Goal: Task Accomplishment & Management: Use online tool/utility

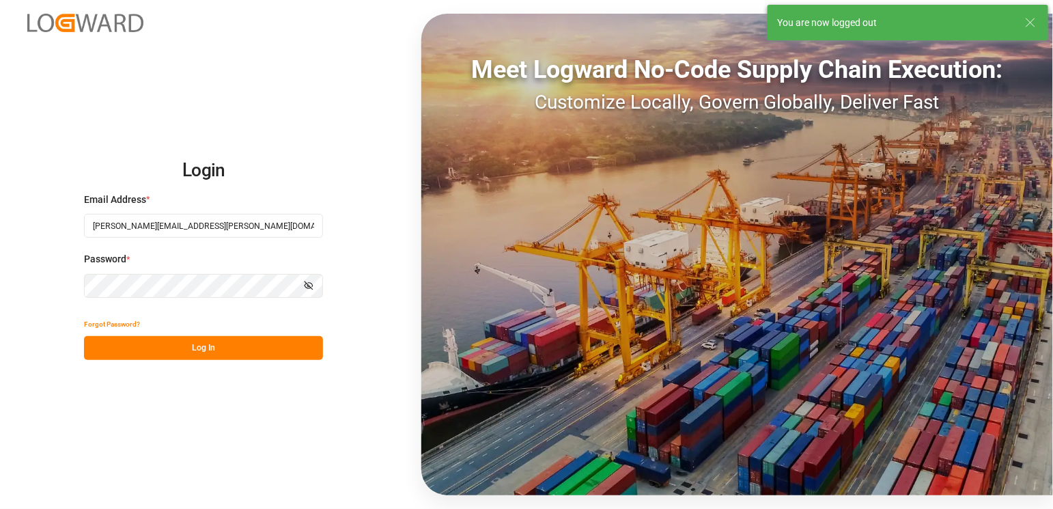
click at [152, 345] on button "Log In" at bounding box center [203, 348] width 239 height 24
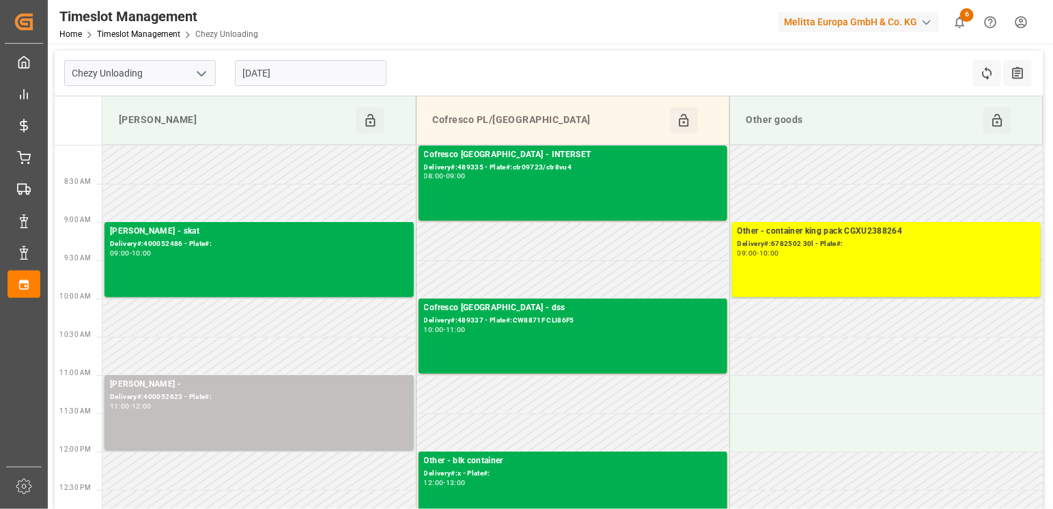
click at [468, 413] on td at bounding box center [572, 432] width 313 height 38
click at [203, 68] on icon "open menu" at bounding box center [201, 74] width 16 height 16
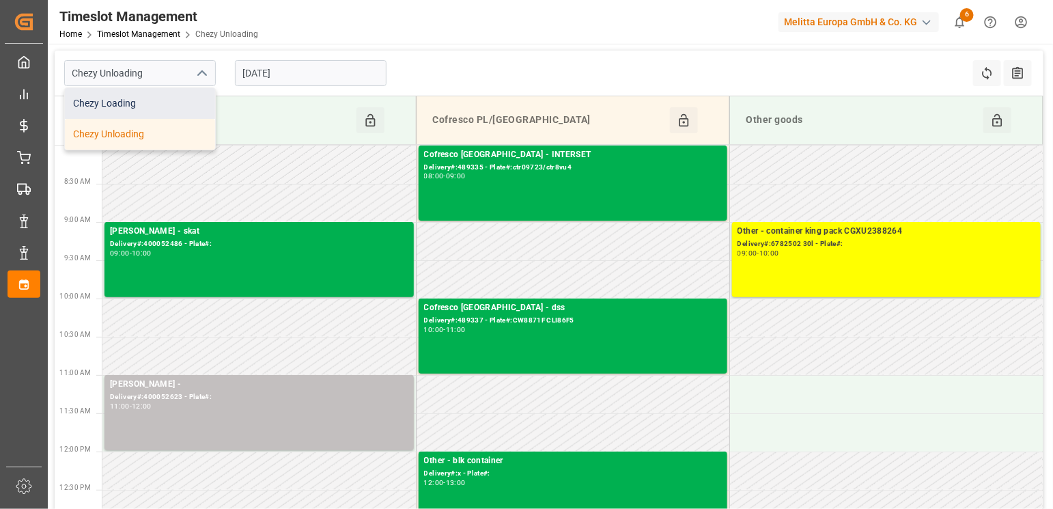
click at [170, 104] on div "Chezy Loading" at bounding box center [140, 103] width 150 height 31
type input "Chezy Loading"
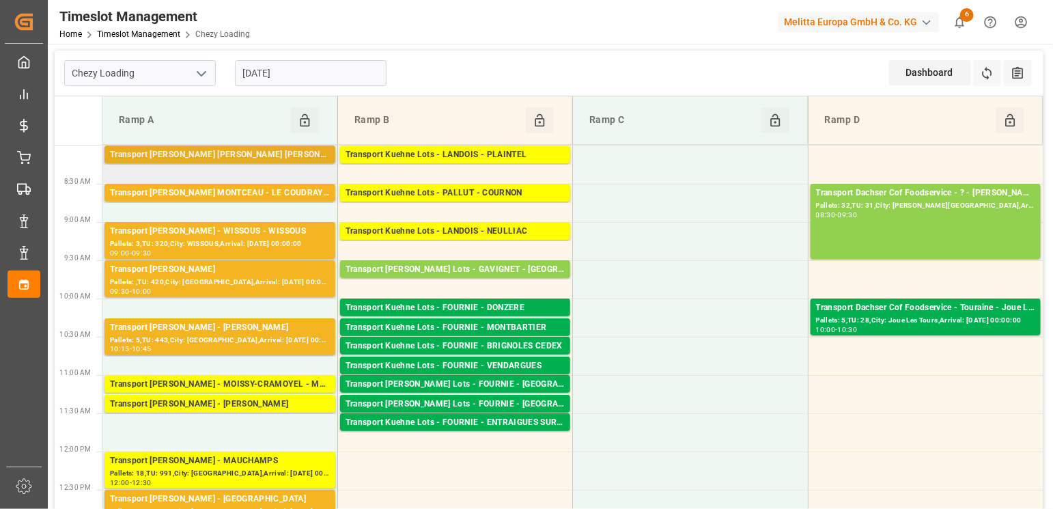
click at [300, 148] on div "Transport [PERSON_NAME] [PERSON_NAME] [PERSON_NAME]" at bounding box center [220, 155] width 220 height 14
click at [275, 193] on div "Transport [PERSON_NAME] MONTCEAU - LE COUDRAY MONTCEAU" at bounding box center [220, 193] width 220 height 14
click at [265, 232] on div "Transport [PERSON_NAME] - WISSOUS - WISSOUS" at bounding box center [220, 232] width 220 height 14
click at [251, 273] on div "Transport [PERSON_NAME]" at bounding box center [220, 270] width 220 height 14
click at [217, 347] on div "10:15 - 10:45" at bounding box center [220, 350] width 220 height 8
